Goal: Check status: Check status

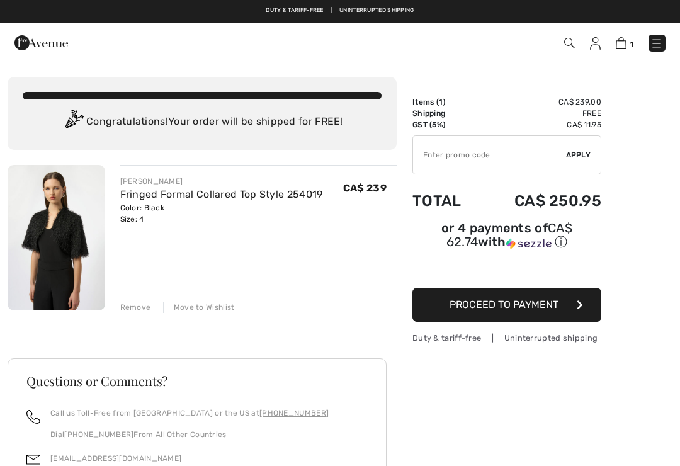
click at [202, 307] on div "Move to Wishlist" at bounding box center [199, 307] width 72 height 11
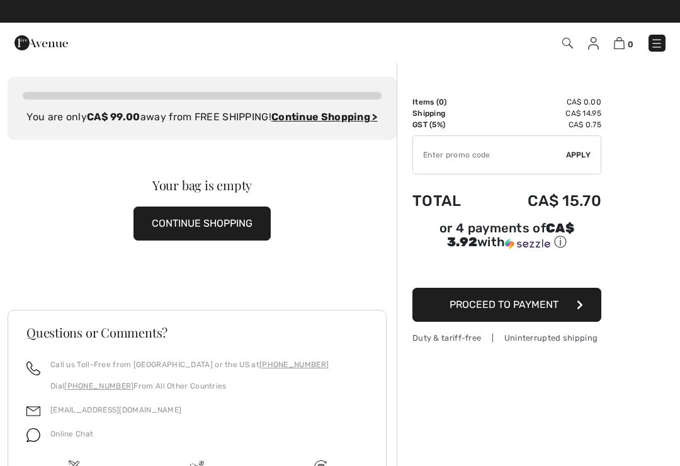
click at [592, 45] on img at bounding box center [593, 43] width 11 height 13
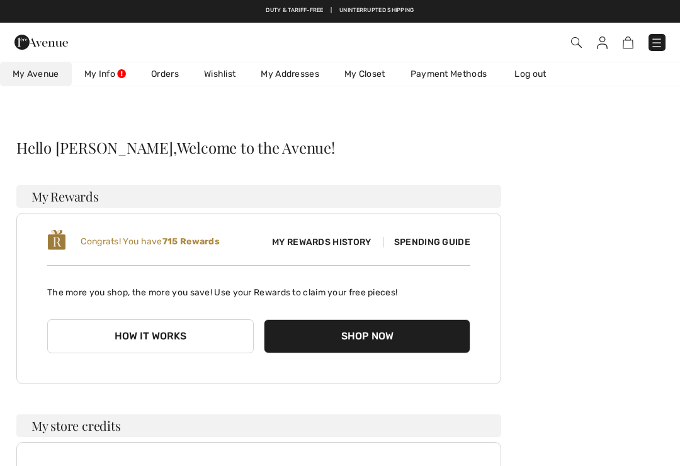
click at [171, 78] on link "Orders" at bounding box center [165, 73] width 53 height 23
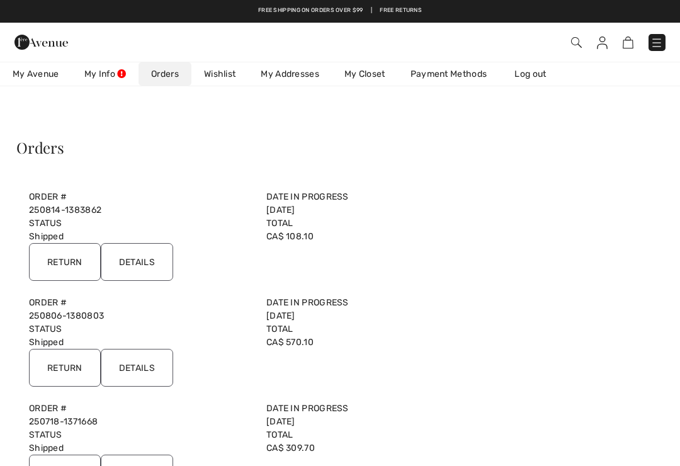
click at [138, 370] on input "Details" at bounding box center [137, 368] width 72 height 38
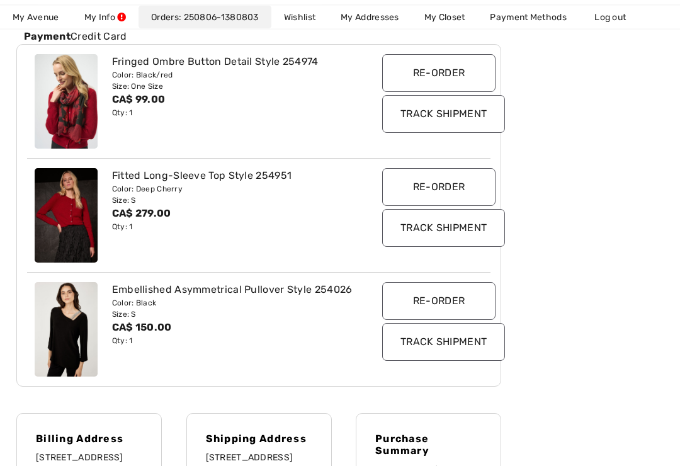
scroll to position [240, 0]
click at [438, 348] on input "Track Shipment" at bounding box center [443, 342] width 123 height 38
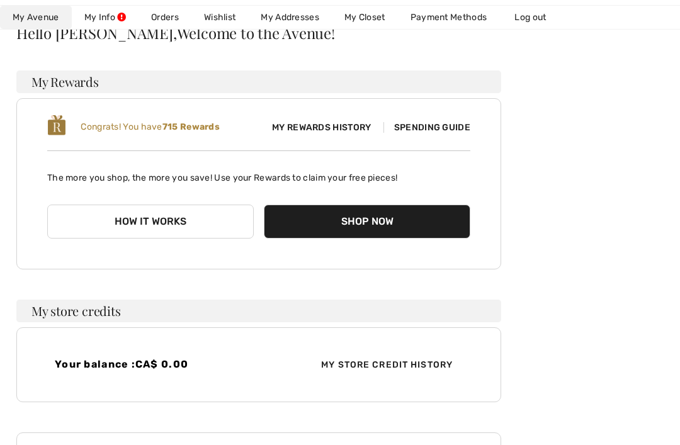
click at [529, 21] on link "Log out" at bounding box center [536, 17] width 69 height 23
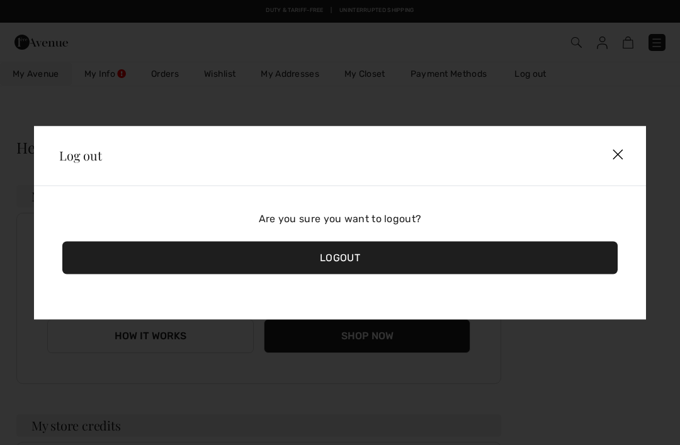
click at [616, 161] on img at bounding box center [618, 155] width 37 height 38
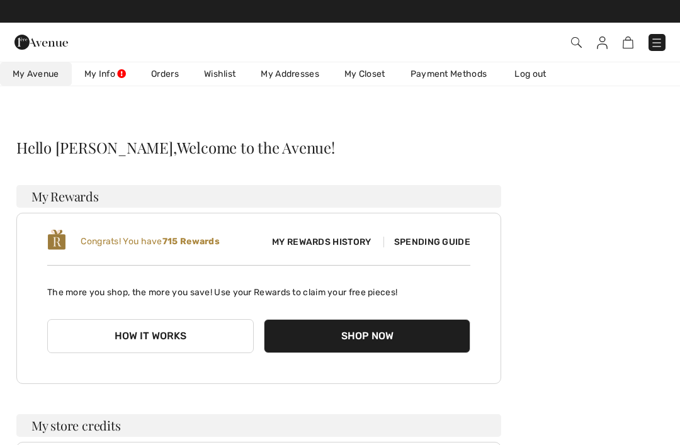
click at [544, 73] on link "Log out" at bounding box center [536, 73] width 69 height 23
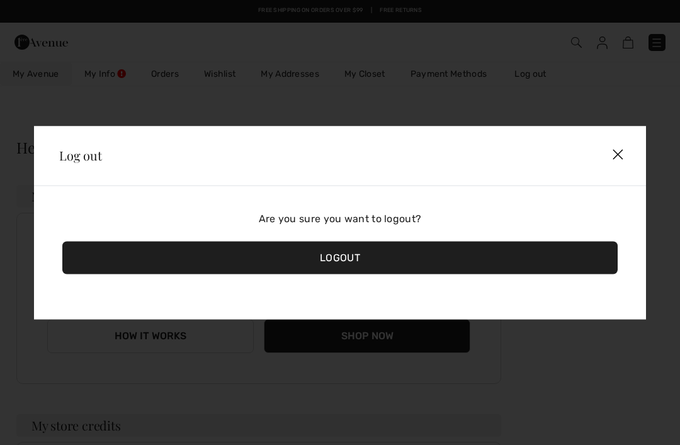
click at [348, 264] on div "Logout" at bounding box center [340, 257] width 556 height 33
